Goal: Information Seeking & Learning: Understand process/instructions

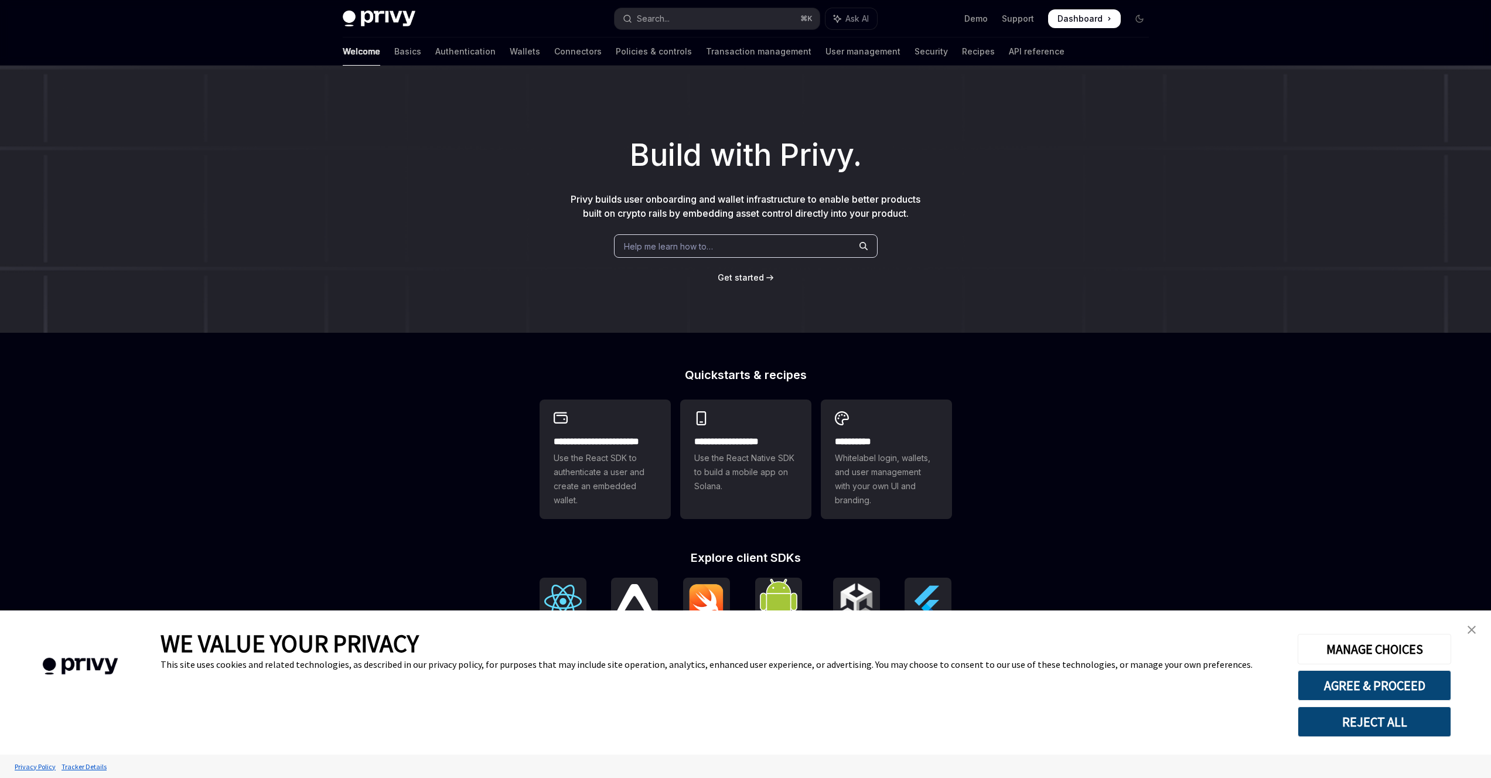
scroll to position [137, 0]
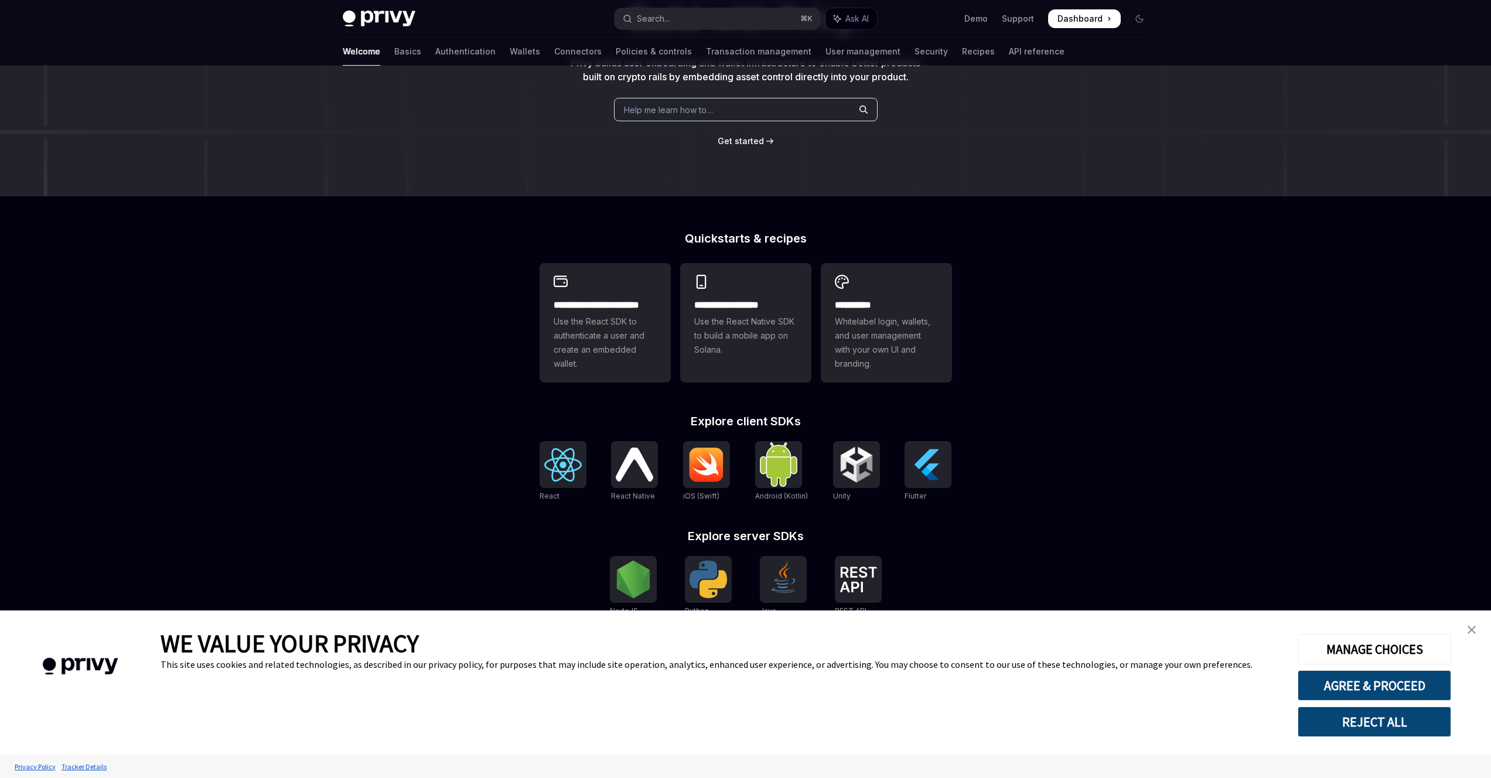
click at [1468, 628] on img "close banner" at bounding box center [1472, 630] width 8 height 8
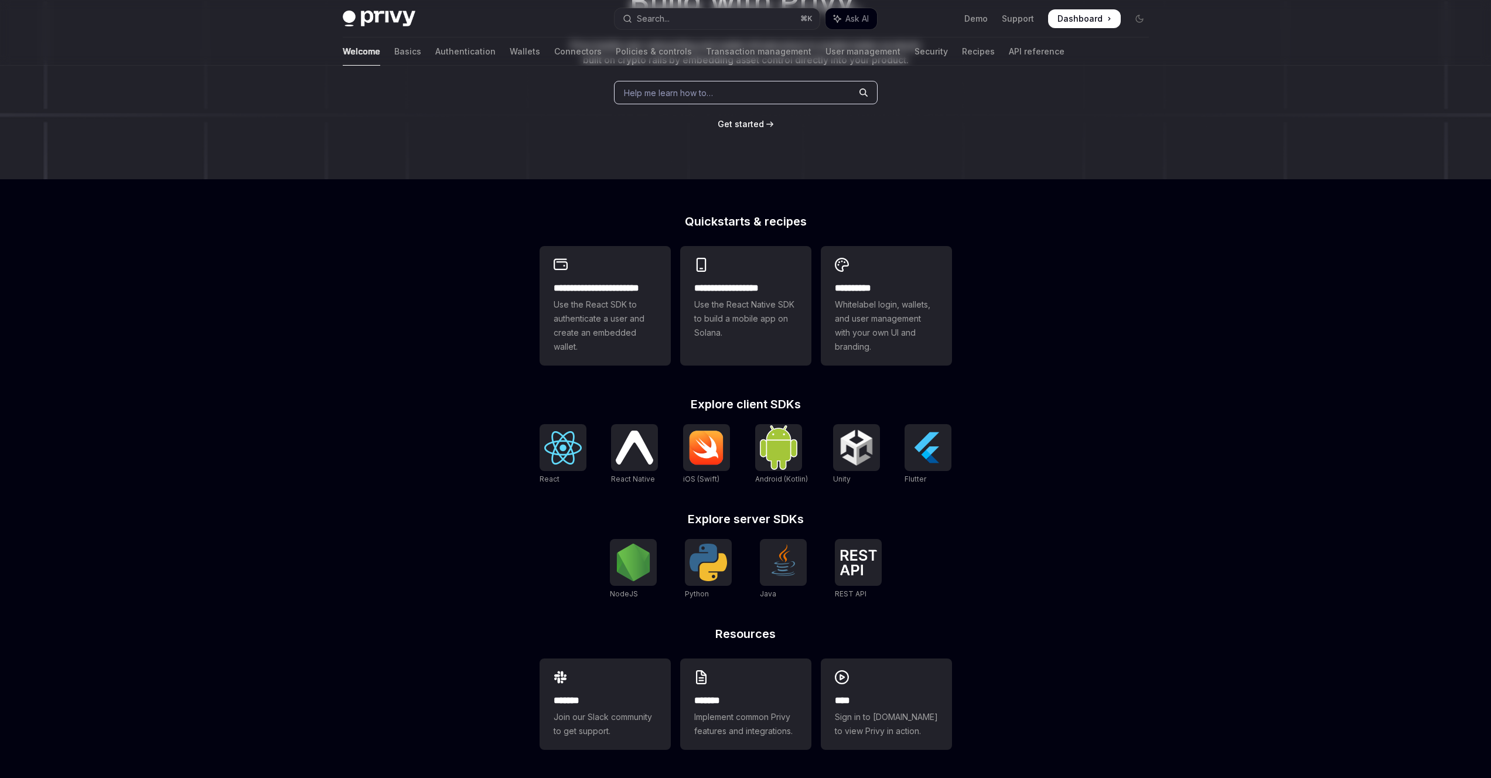
scroll to position [0, 0]
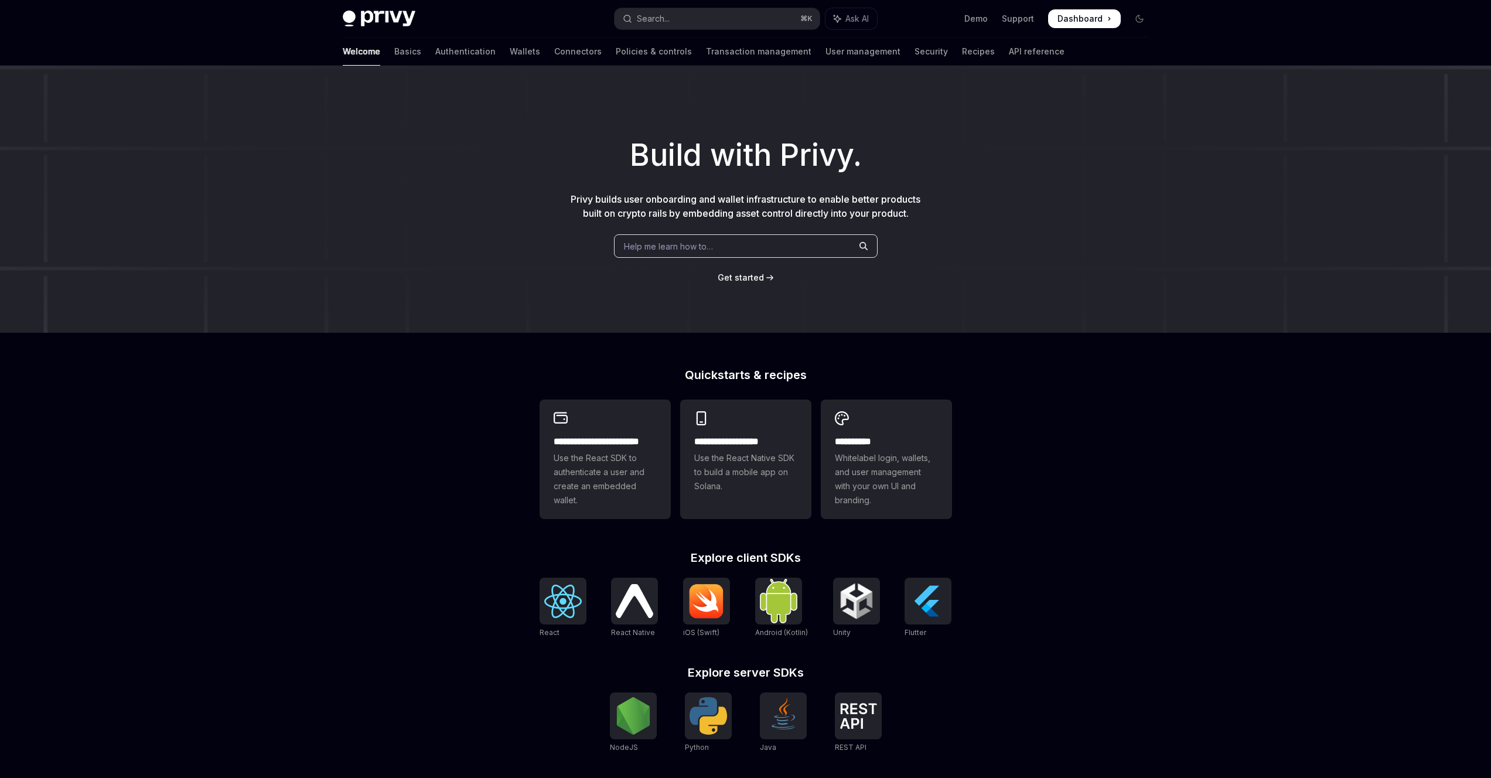
click at [340, 53] on div "Welcome Basics Authentication Wallets Connectors Policies & controls Transactio…" at bounding box center [746, 51] width 862 height 28
click at [394, 52] on link "Basics" at bounding box center [407, 51] width 27 height 28
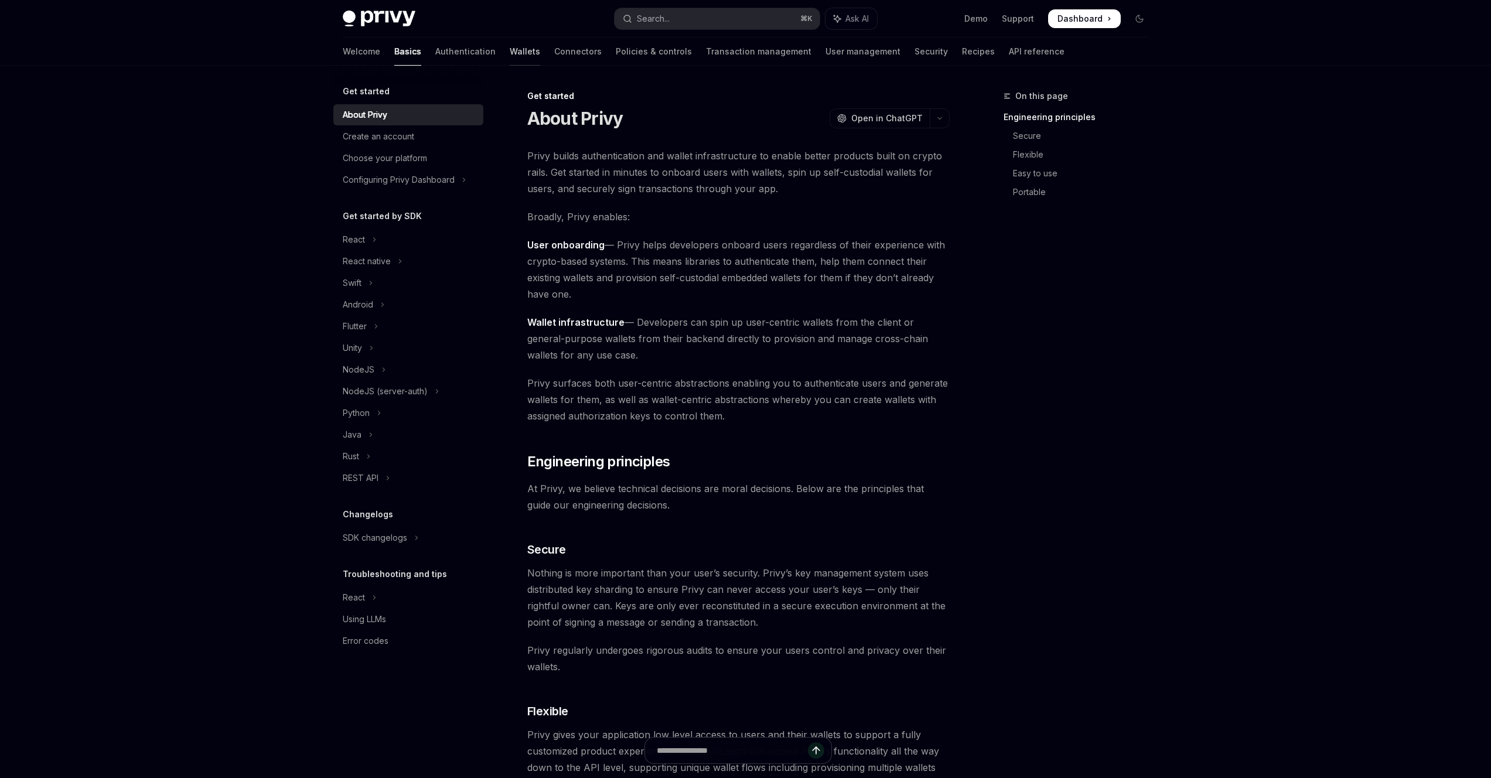
click at [510, 53] on link "Wallets" at bounding box center [525, 51] width 30 height 28
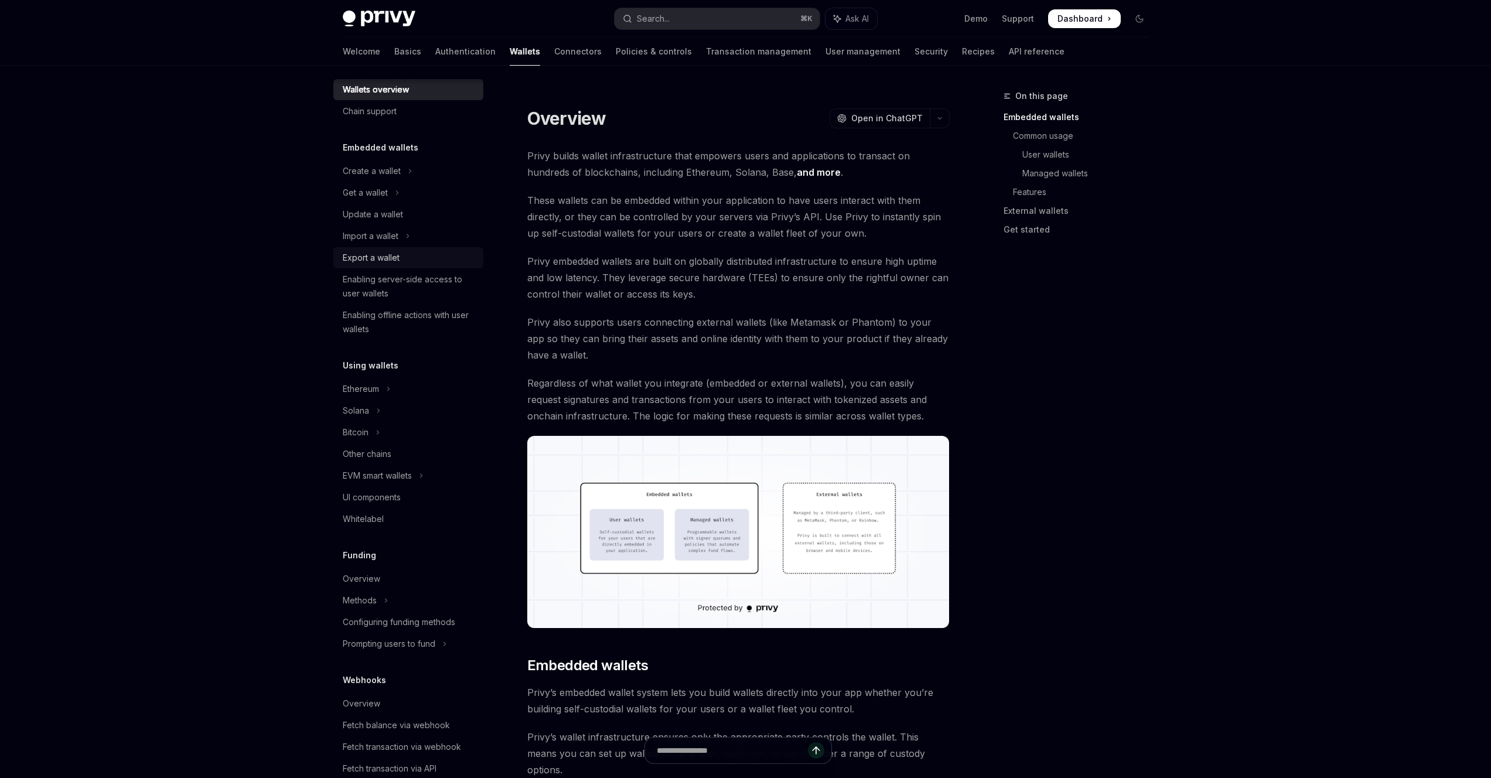
scroll to position [12, 0]
click at [383, 234] on div "Import a wallet" at bounding box center [371, 236] width 56 height 14
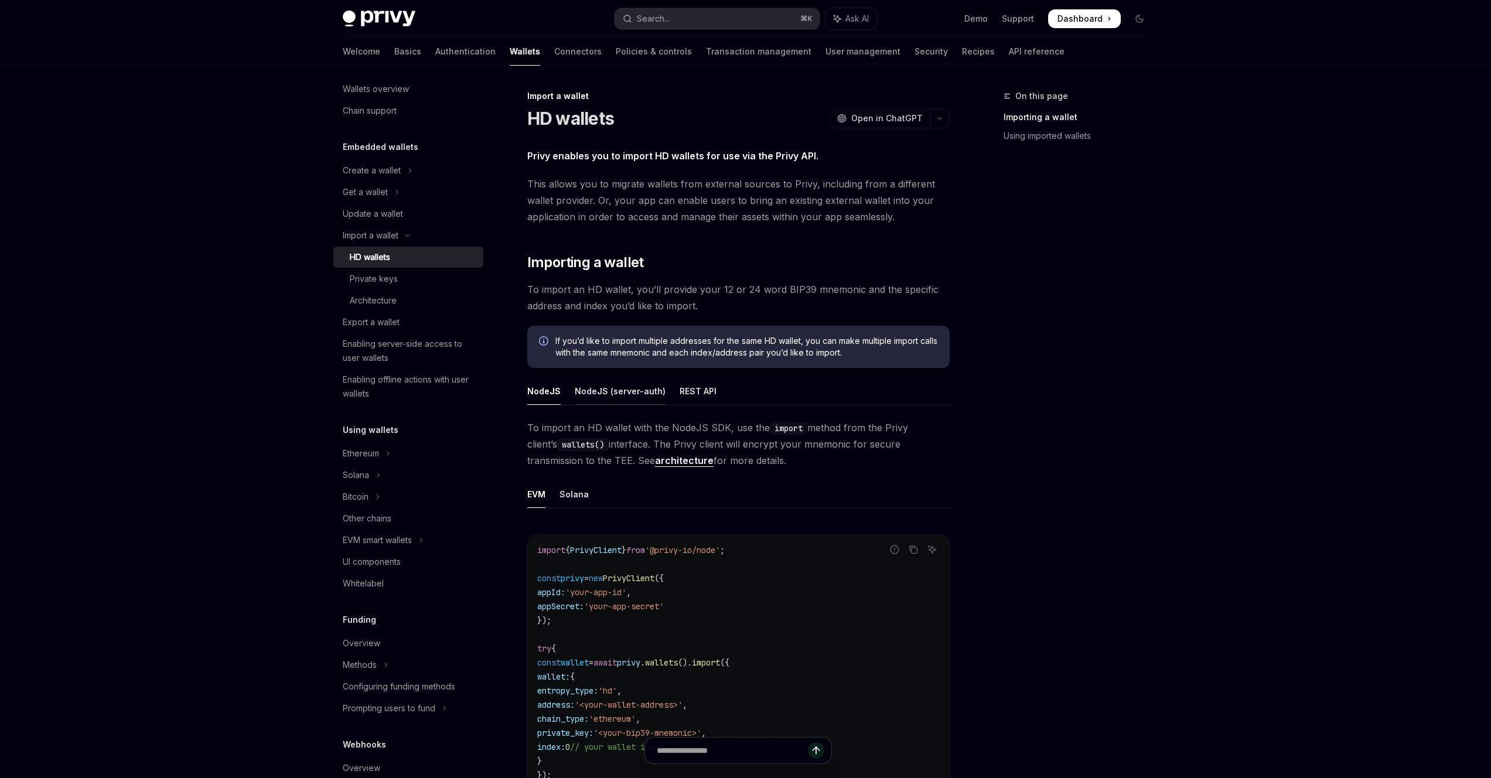
click at [640, 391] on div "NodeJS (server-auth)" at bounding box center [620, 391] width 91 height 28
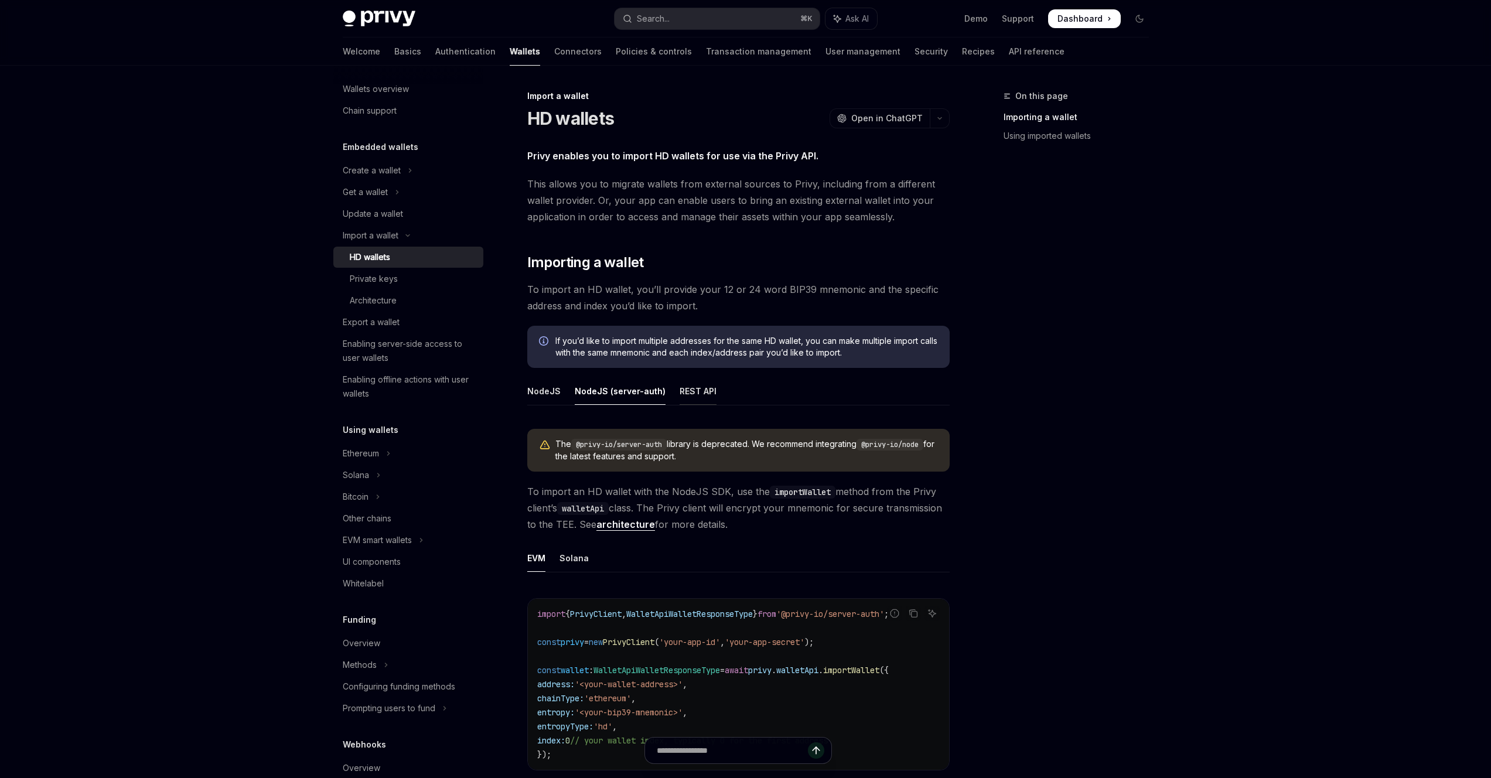
click at [690, 394] on div "REST API" at bounding box center [698, 391] width 37 height 28
type textarea "*"
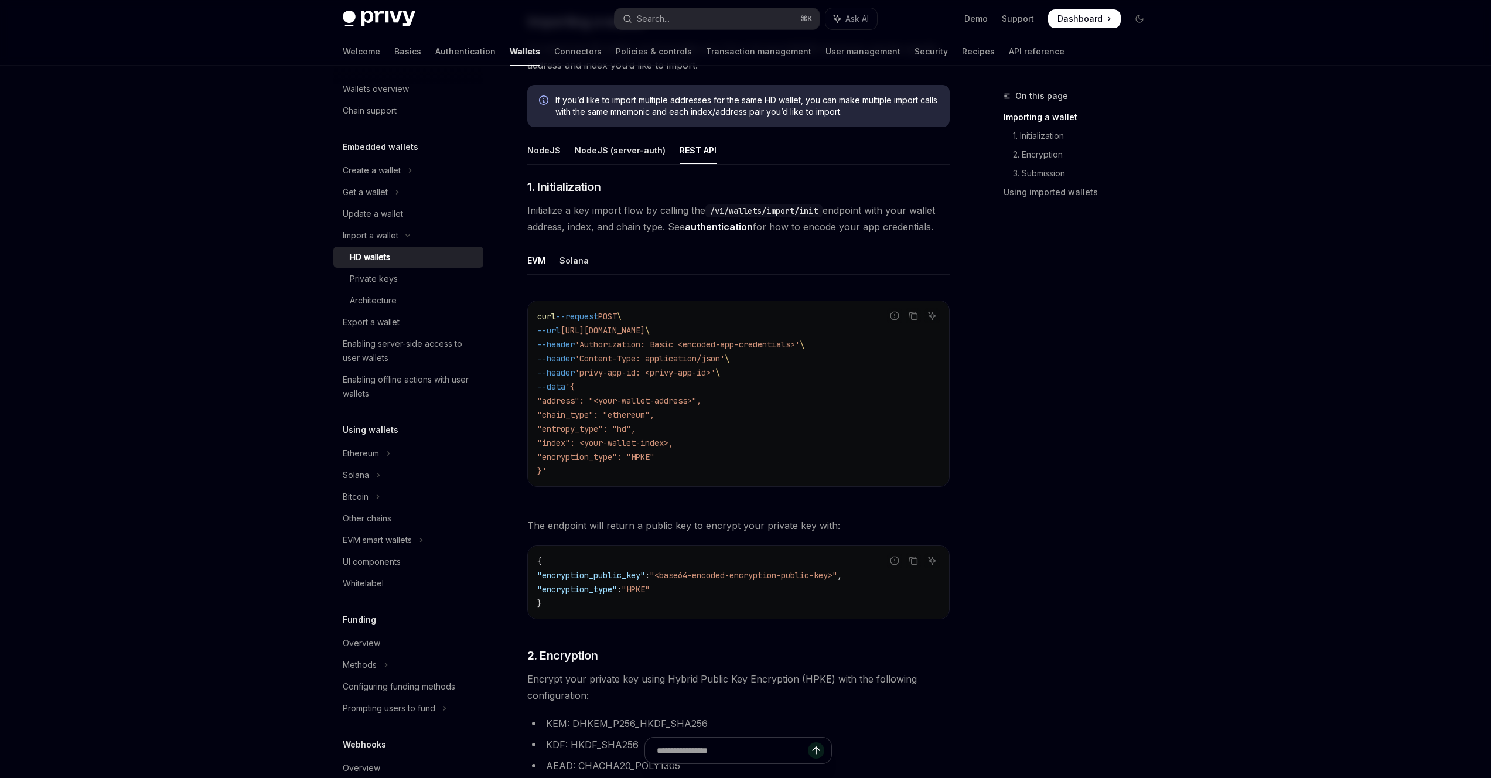
scroll to position [213, 0]
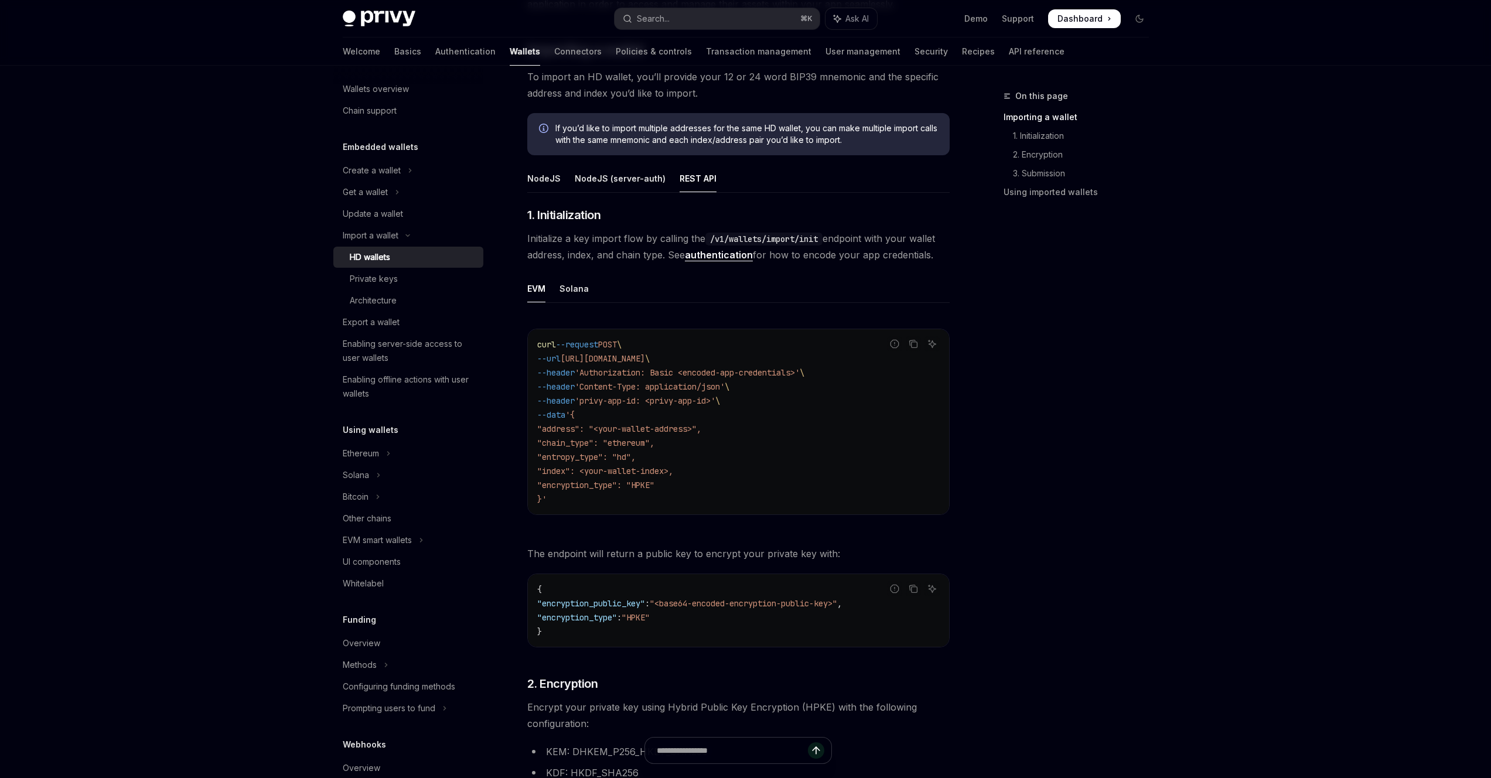
click at [577, 238] on span "Initialize a key import flow by calling the /v1/wallets/import/init endpoint wi…" at bounding box center [738, 246] width 422 height 33
